Goal: Information Seeking & Learning: Learn about a topic

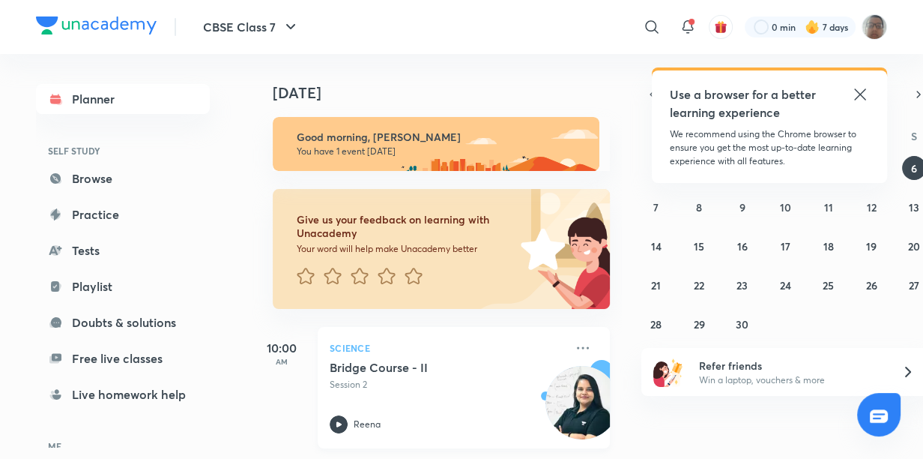
click at [435, 351] on p "Science" at bounding box center [447, 348] width 235 height 18
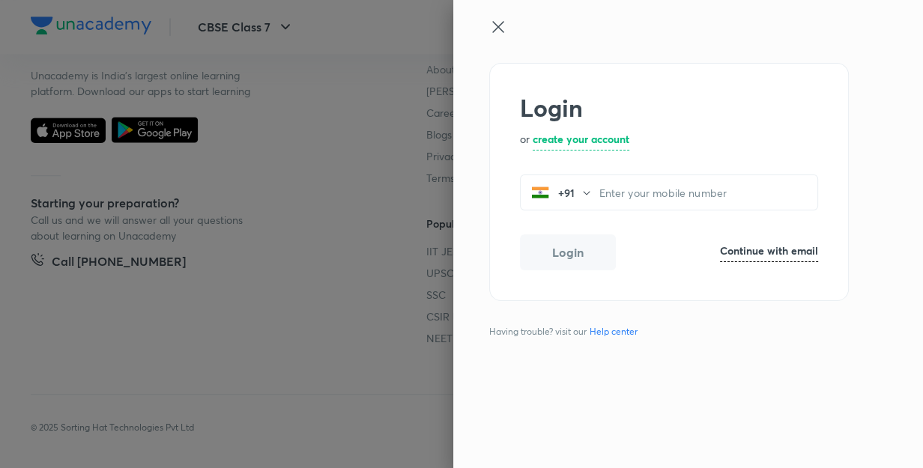
scroll to position [938, 0]
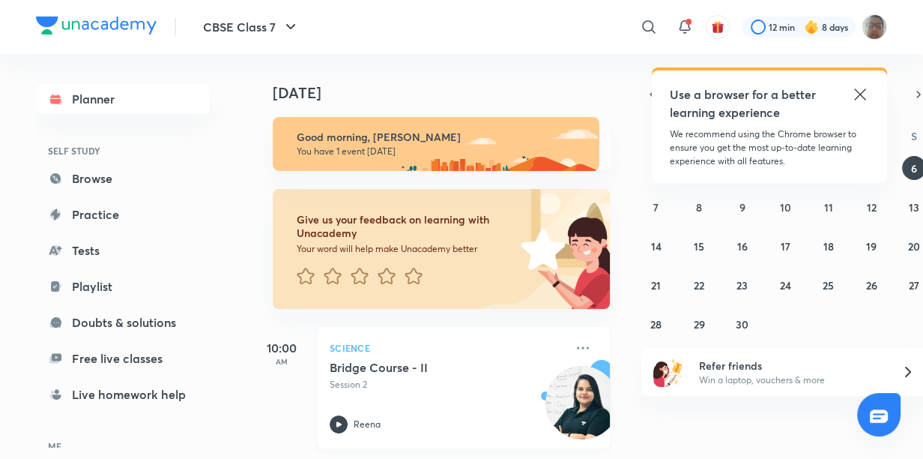
click at [523, 390] on p "Session 2" at bounding box center [447, 384] width 235 height 13
click at [466, 381] on p "Session 2" at bounding box center [447, 384] width 235 height 13
click at [465, 383] on p "Session 2" at bounding box center [447, 384] width 235 height 13
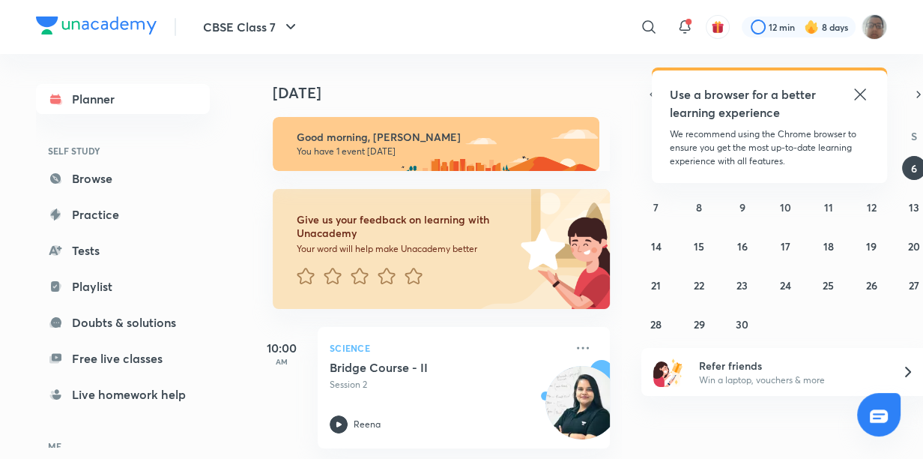
click at [863, 87] on icon at bounding box center [860, 94] width 18 height 18
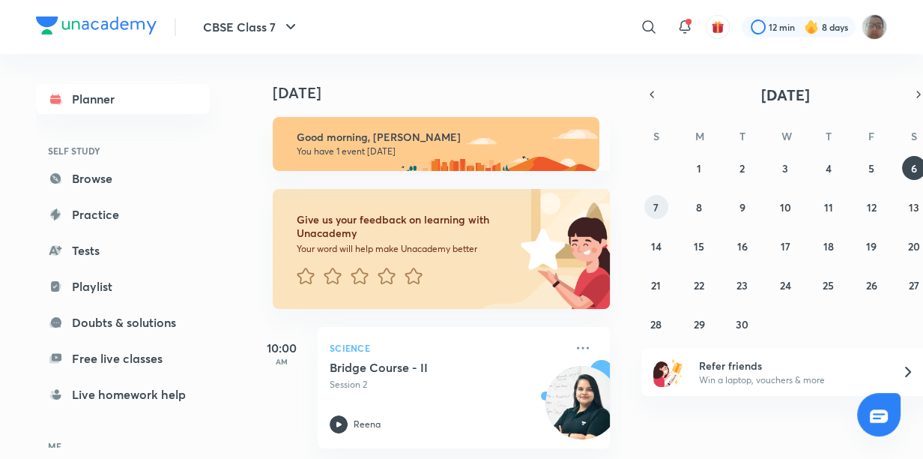
click at [650, 201] on button "7" at bounding box center [656, 207] width 24 height 24
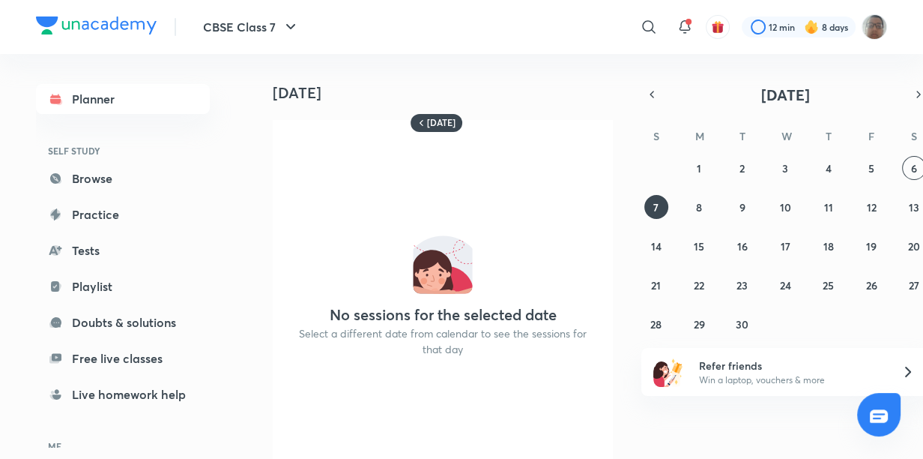
click at [707, 191] on div "31 1 2 3 4 5 6 7 8 9 10 11 12 13 14 15 16 17 18 19 20 21 22 23 24 25 26 27 28 2…" at bounding box center [785, 246] width 288 height 180
click at [719, 191] on div "31 1 2 3 4 5 6 7 8 9 10 11 12 13 14 15 16 17 18 19 20 21 22 23 24 25 26 27 28 2…" at bounding box center [785, 246] width 288 height 180
click at [707, 195] on button "8" at bounding box center [699, 207] width 24 height 24
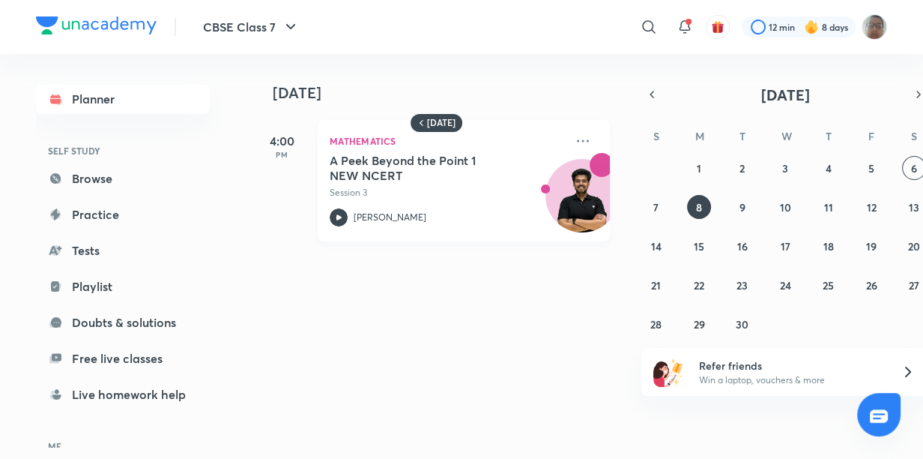
click at [517, 161] on div "A Peek Beyond the Point 1 NEW NCERT Session 3" at bounding box center [447, 176] width 235 height 46
click at [510, 186] on p "Session 3" at bounding box center [447, 192] width 235 height 13
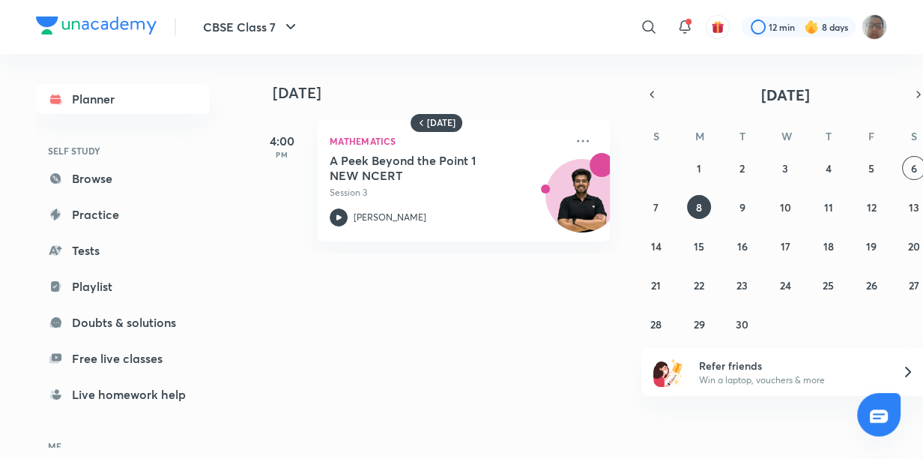
click at [456, 232] on div "[DATE] 4:00 PM Mathematics A Peek Beyond the Point 1 NEW NCERT Session 3 [PERSO…" at bounding box center [437, 153] width 370 height 199
drag, startPoint x: 398, startPoint y: 210, endPoint x: 383, endPoint y: 211, distance: 15.0
click at [389, 211] on p "[PERSON_NAME]" at bounding box center [390, 217] width 73 height 13
